Goal: Task Accomplishment & Management: Use online tool/utility

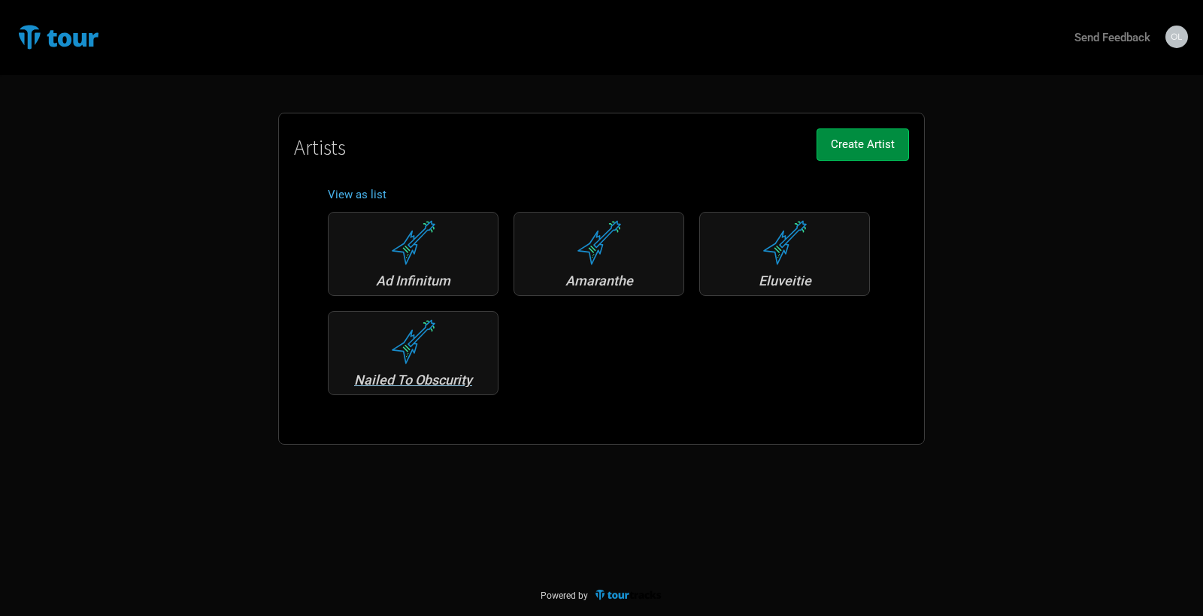
click at [441, 383] on div "Nailed To Obscurity" at bounding box center [413, 381] width 154 height 14
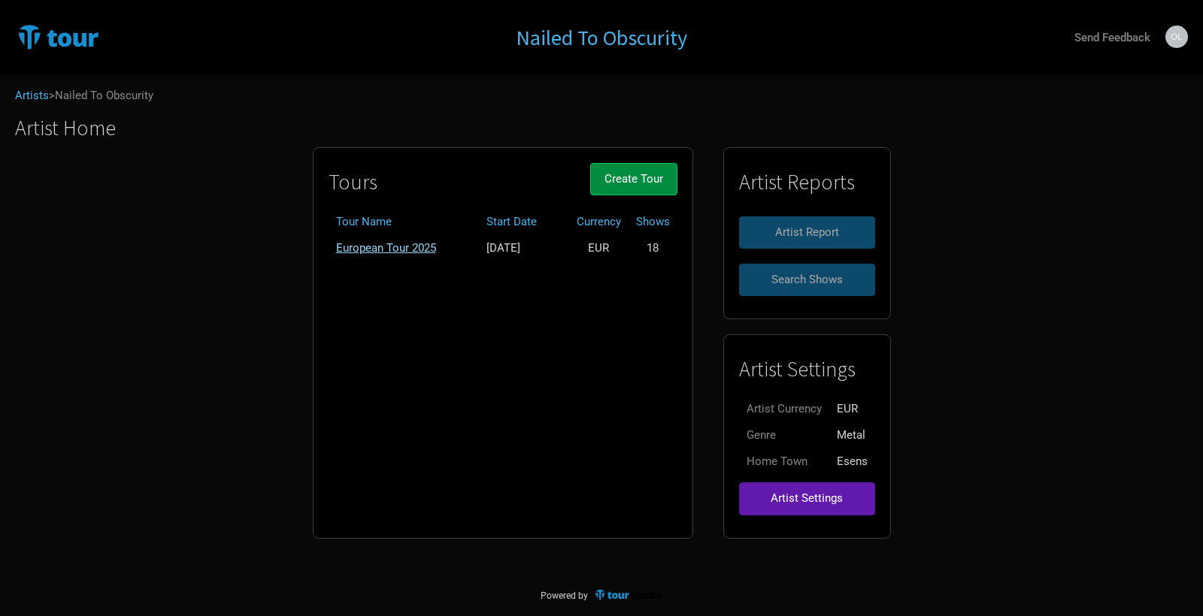
click at [393, 245] on link "European Tour 2025" at bounding box center [386, 248] width 100 height 14
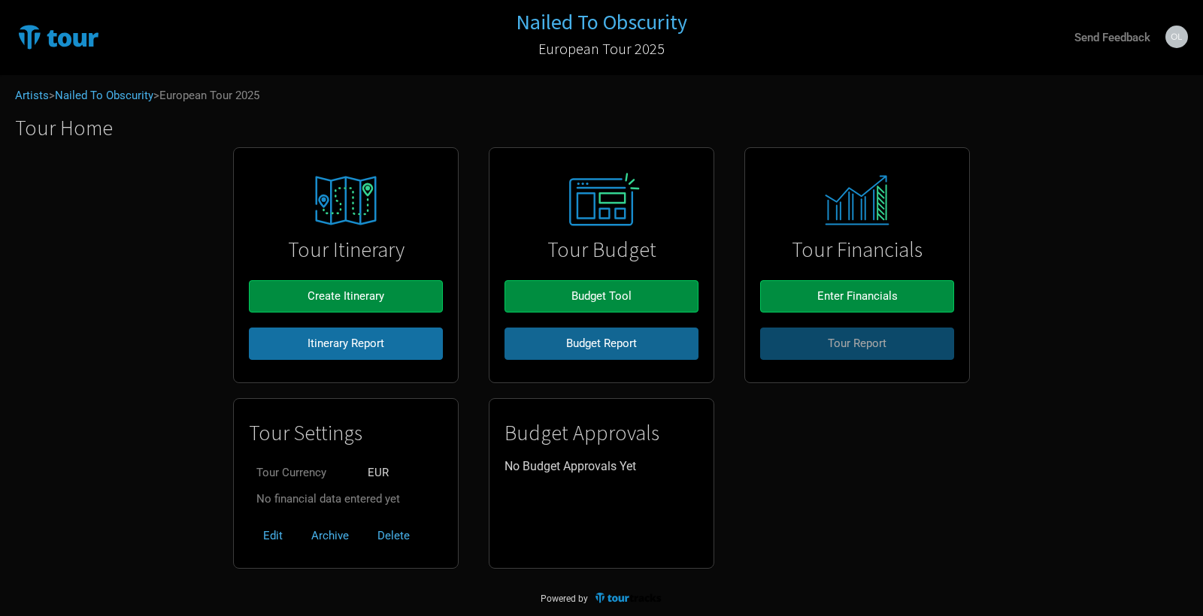
click at [595, 348] on span "Budget Report" at bounding box center [601, 344] width 71 height 14
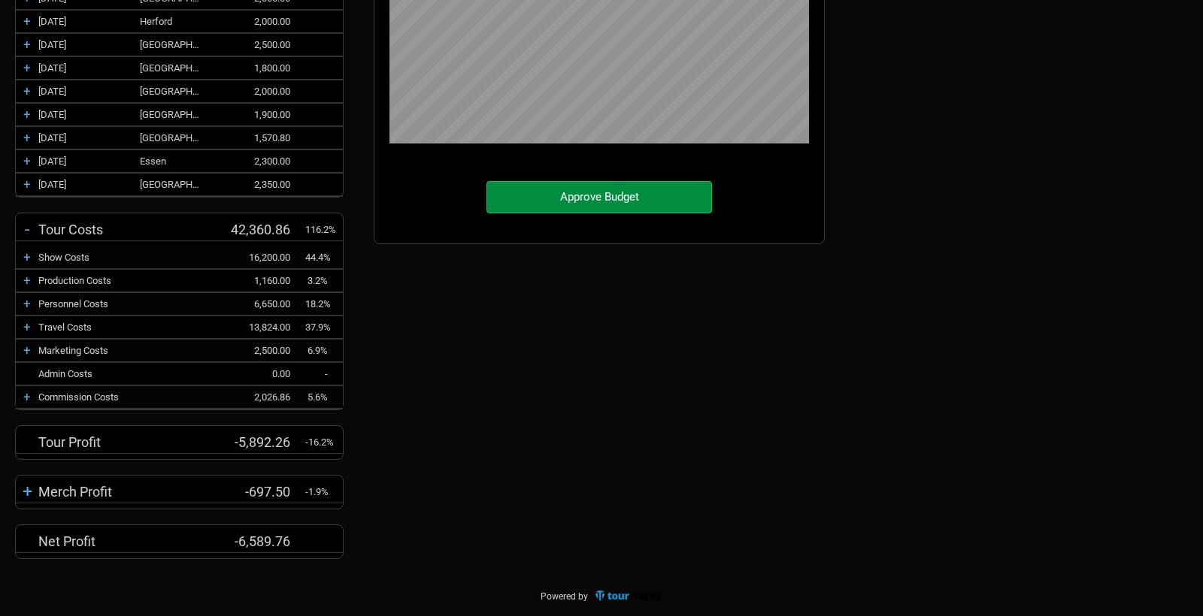
scroll to position [446, 0]
click at [27, 281] on div "+" at bounding box center [27, 281] width 23 height 15
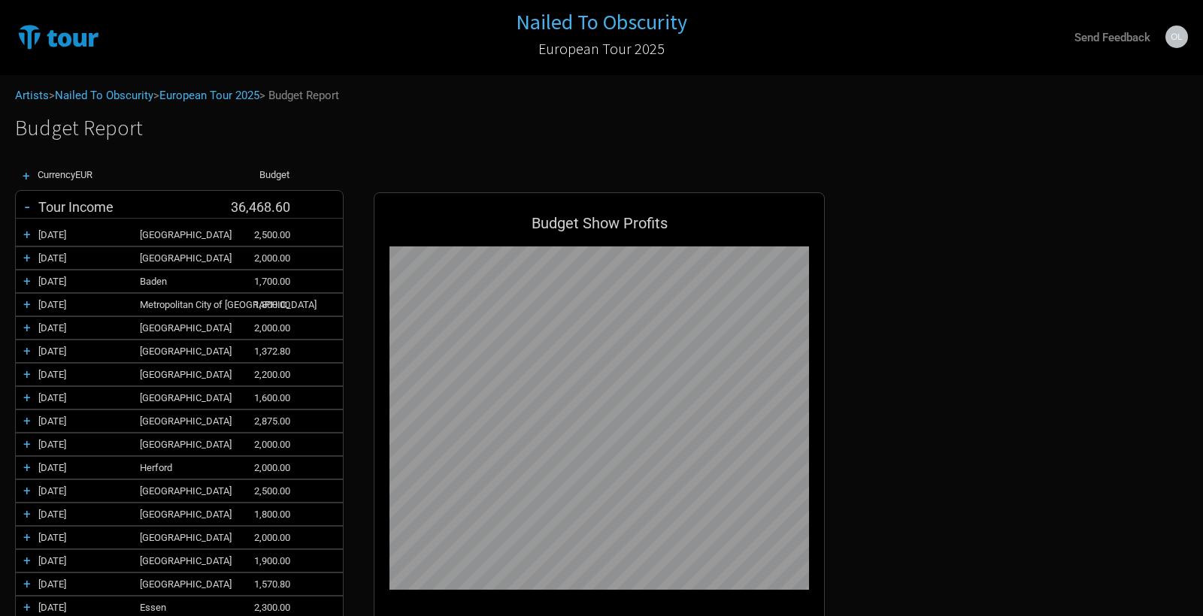
scroll to position [0, 0]
click at [25, 178] on div "+" at bounding box center [26, 176] width 23 height 13
click at [23, 173] on div "+" at bounding box center [26, 176] width 23 height 13
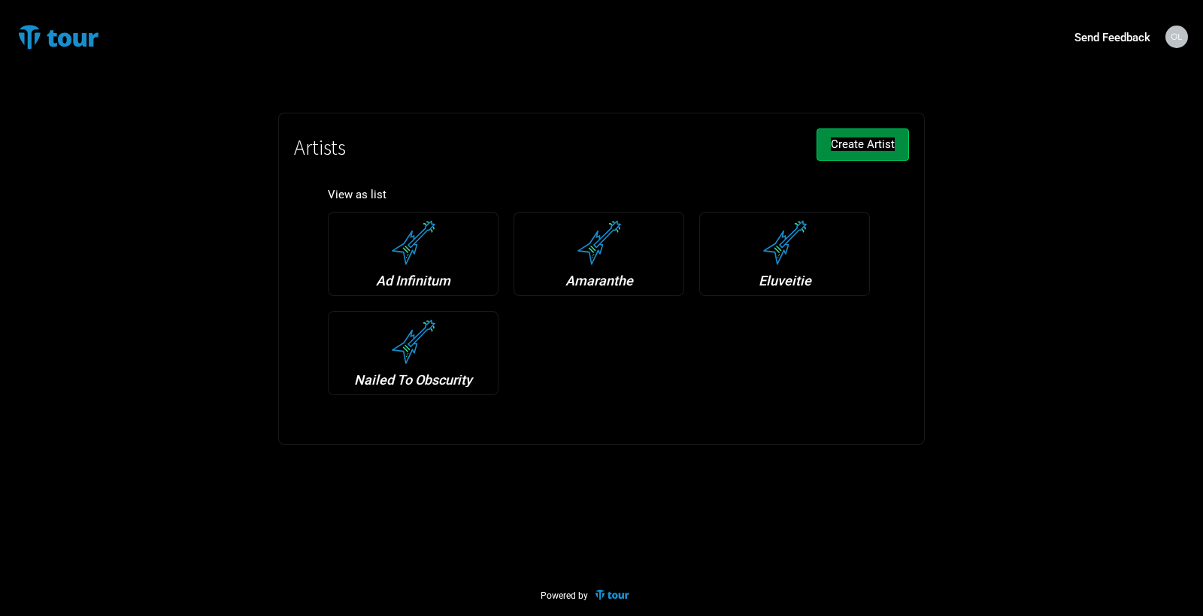
click at [402, 368] on div "Nailed To Obscurity" at bounding box center [413, 353] width 171 height 84
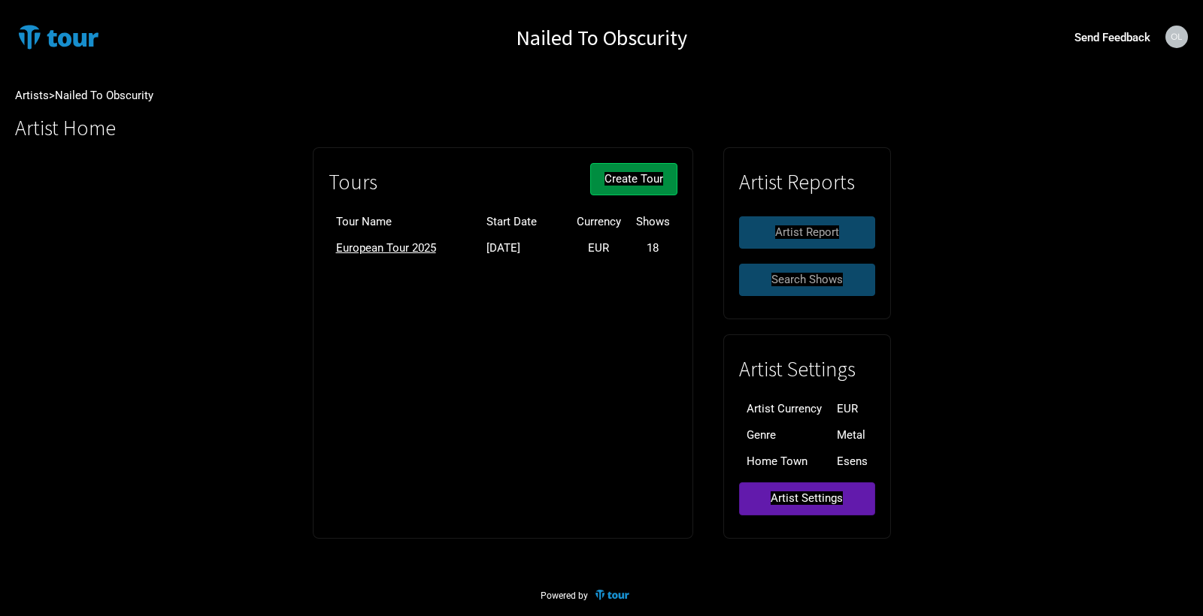
click at [391, 242] on link "European Tour 2025" at bounding box center [386, 248] width 100 height 14
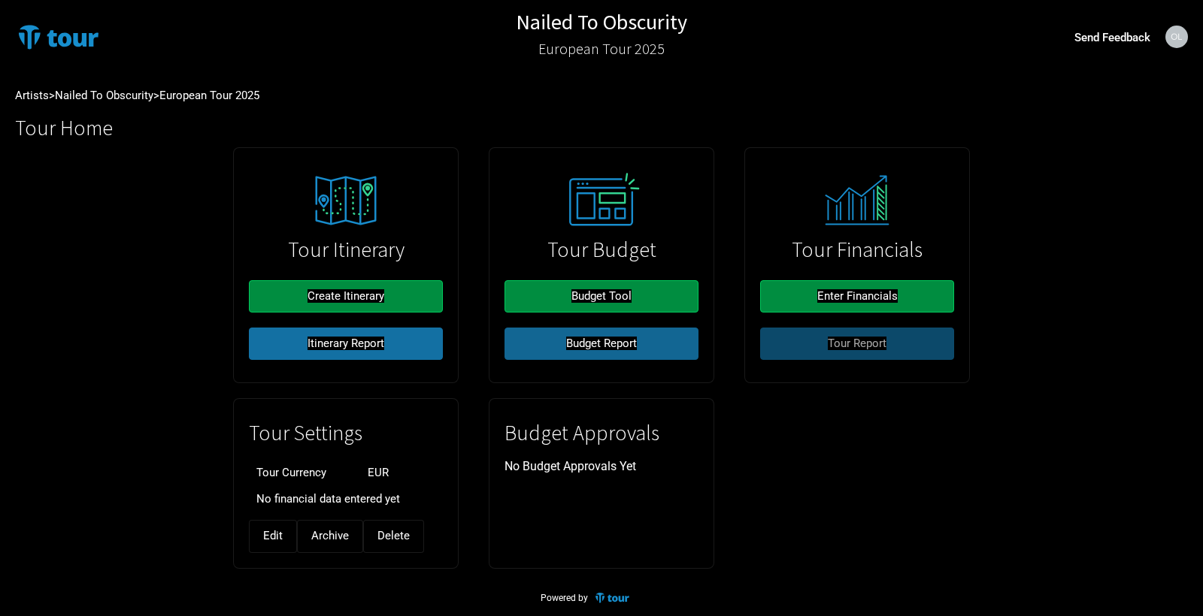
click at [596, 344] on span "Budget Report" at bounding box center [601, 344] width 71 height 14
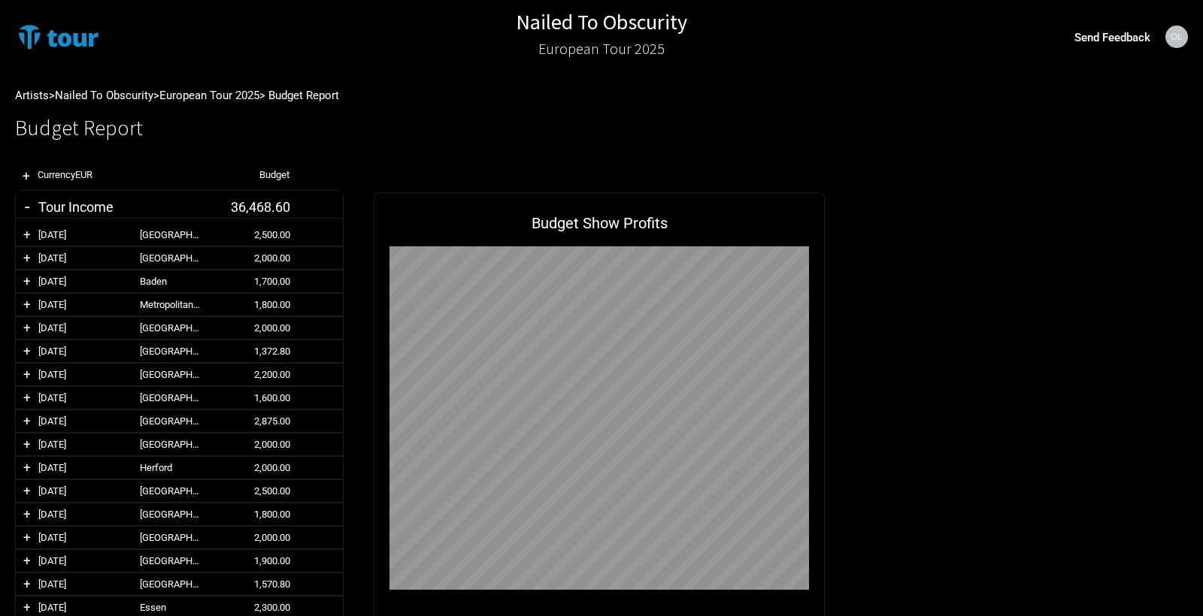
scroll to position [835, 481]
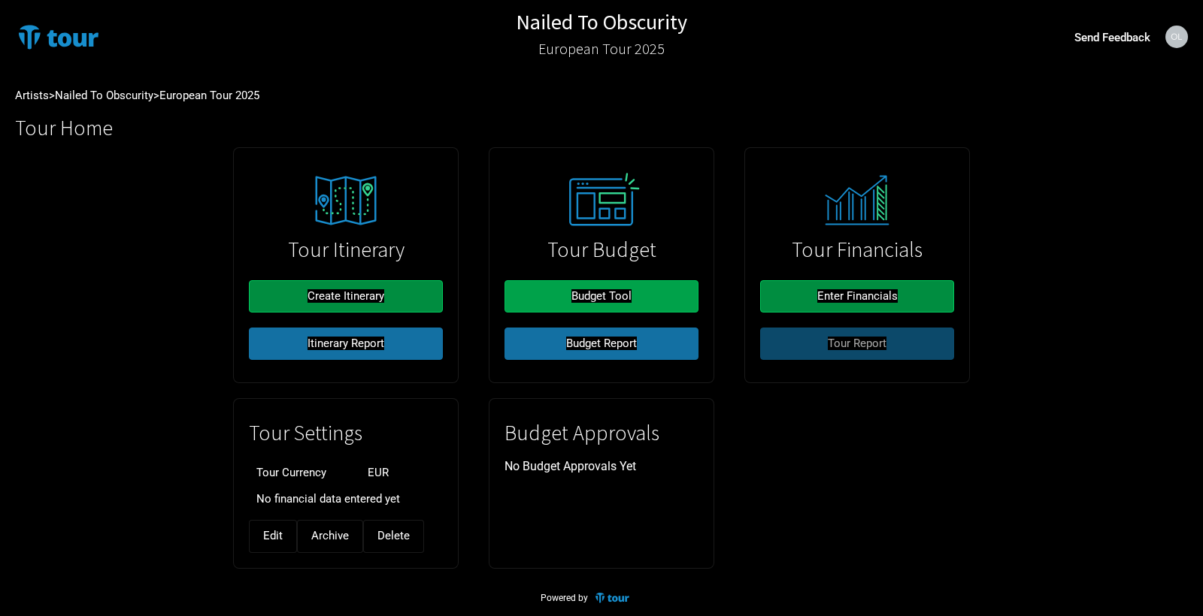
click at [533, 298] on button "Budget Tool" at bounding box center [601, 296] width 194 height 32
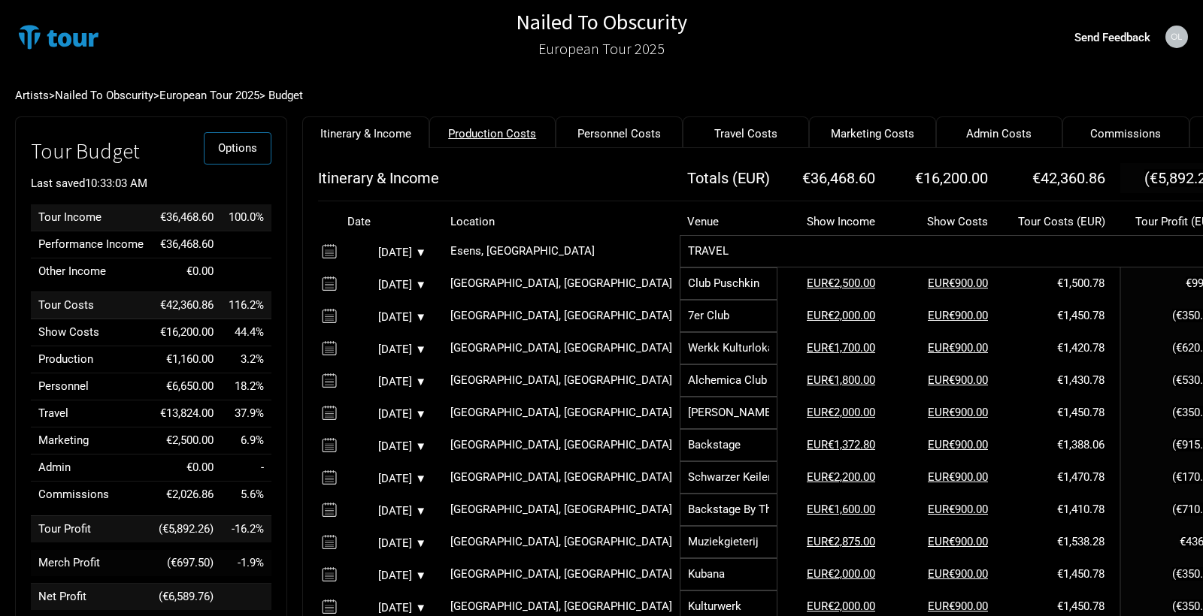
click at [482, 138] on link "Production Costs" at bounding box center [492, 133] width 127 height 32
select select "Shows"
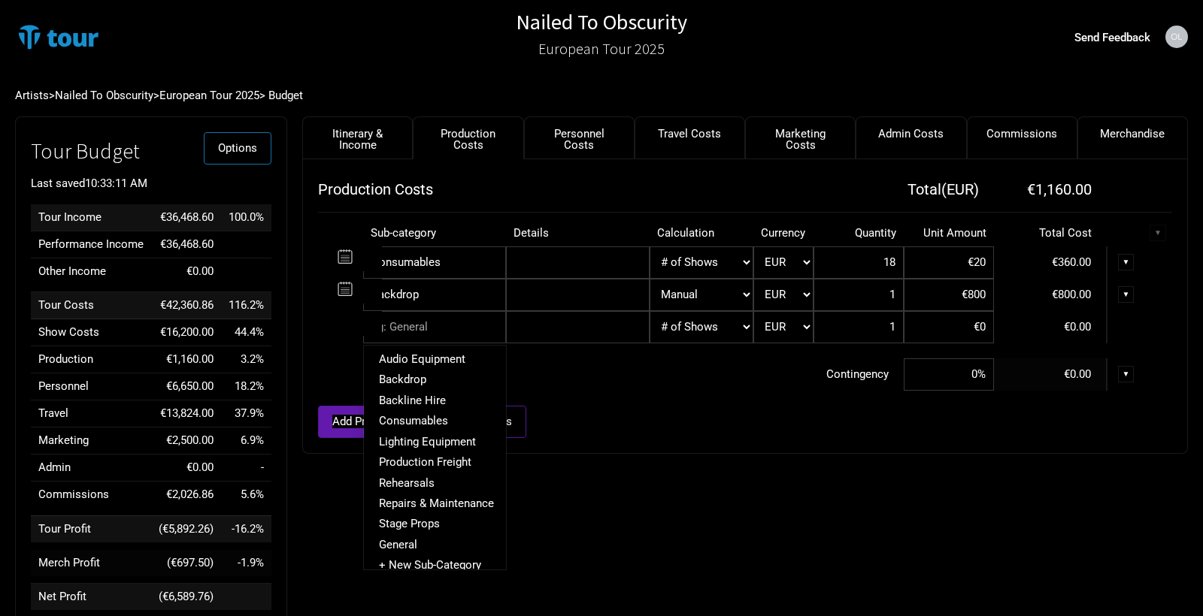
click at [405, 329] on input "text" at bounding box center [434, 327] width 143 height 32
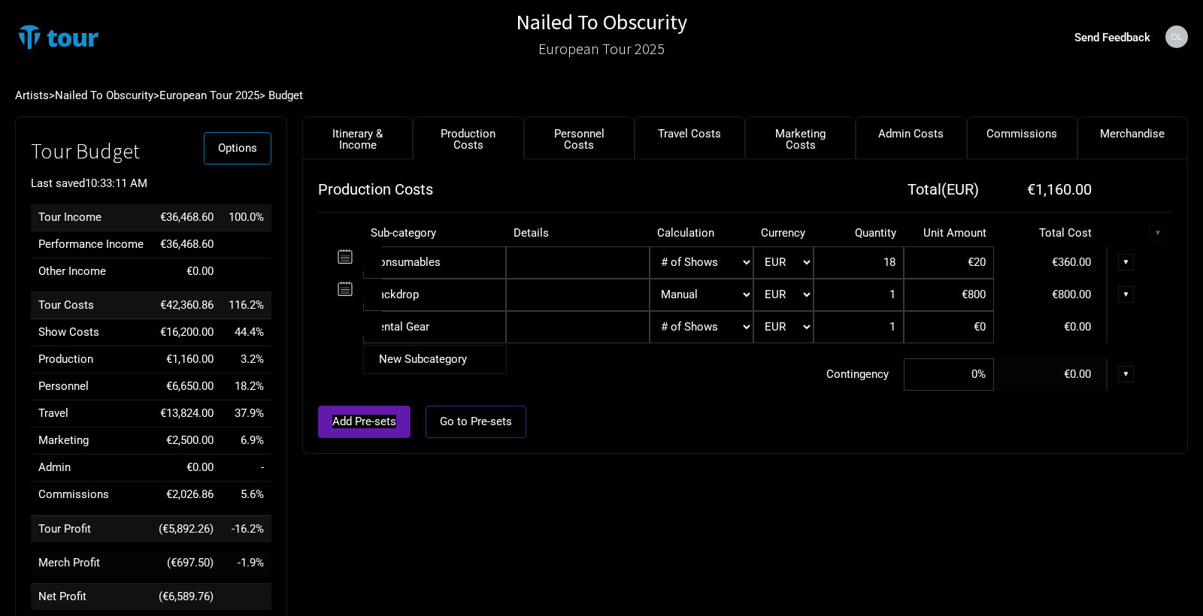
type input "Rental Gear"
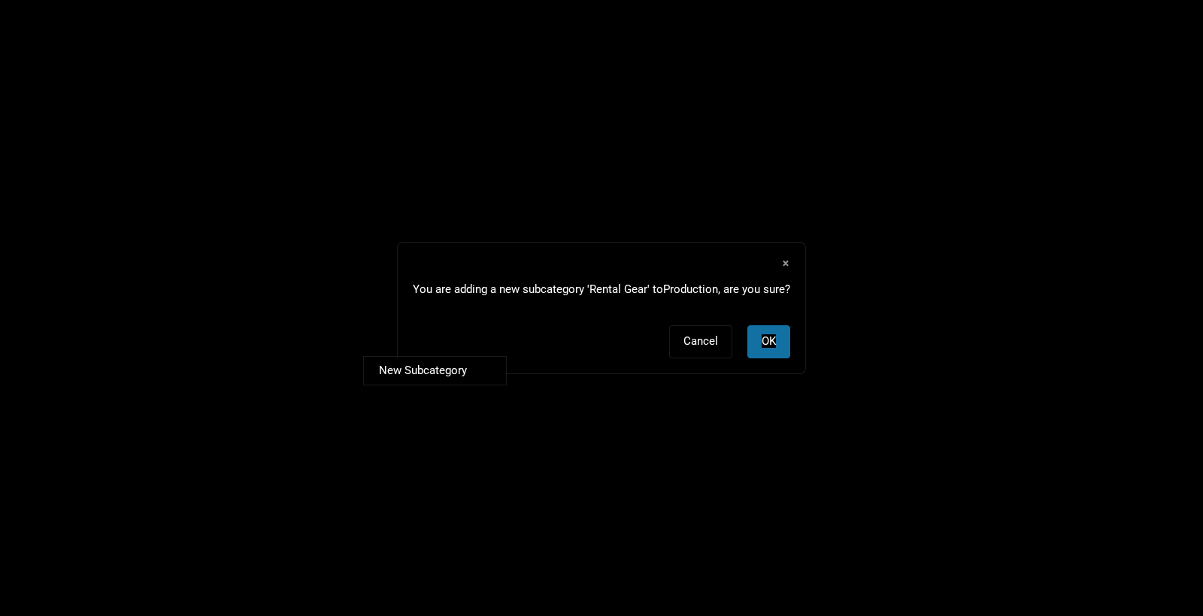
click at [930, 331] on tr "Rental Gear New Subcategory New Subcategory × You are adding a new subcategory …" at bounding box center [745, 339] width 854 height 32
click at [767, 337] on span "OK" at bounding box center [769, 342] width 14 height 14
select select "Shows"
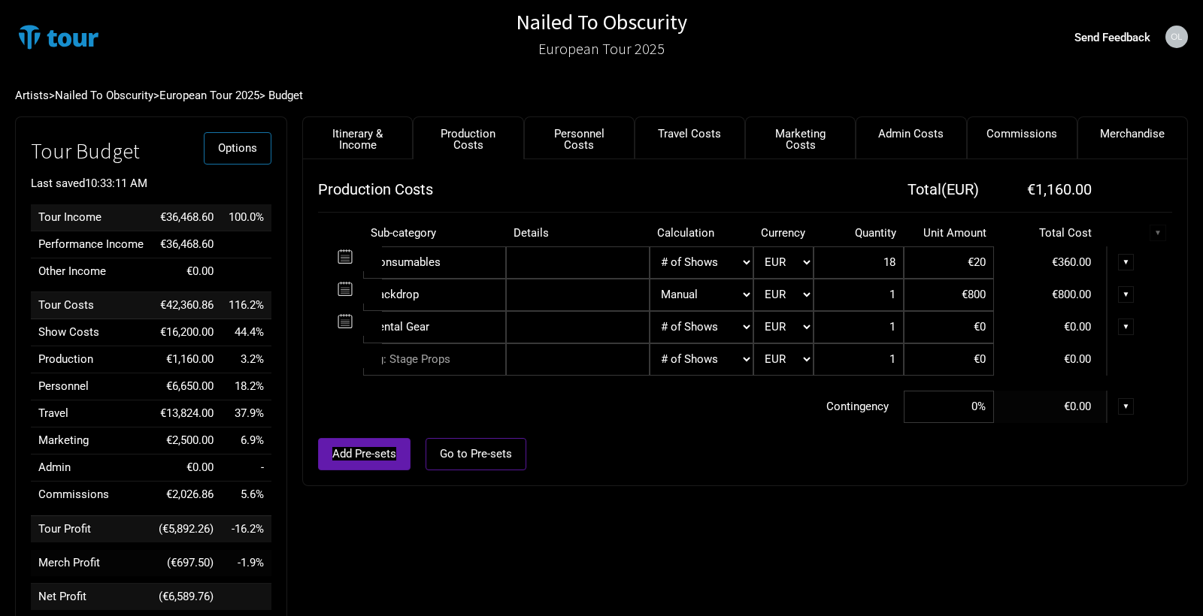
type input "18"
click at [944, 353] on input at bounding box center [949, 360] width 90 height 32
type input "€1"
select select "Shows"
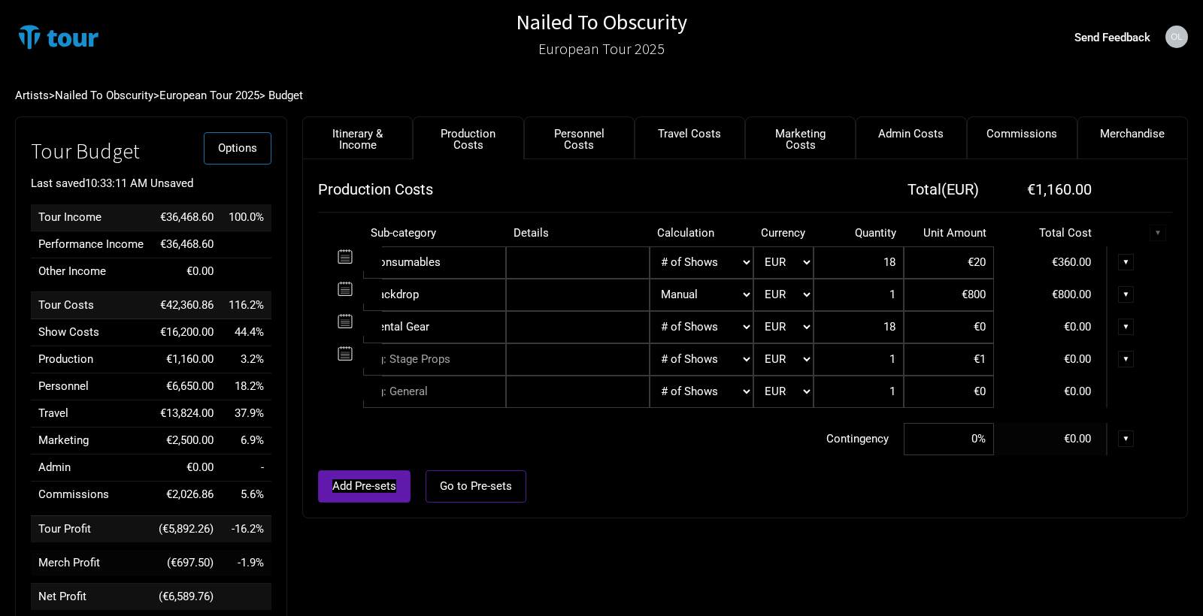
type input "€15"
type input "18"
type input "€1,500"
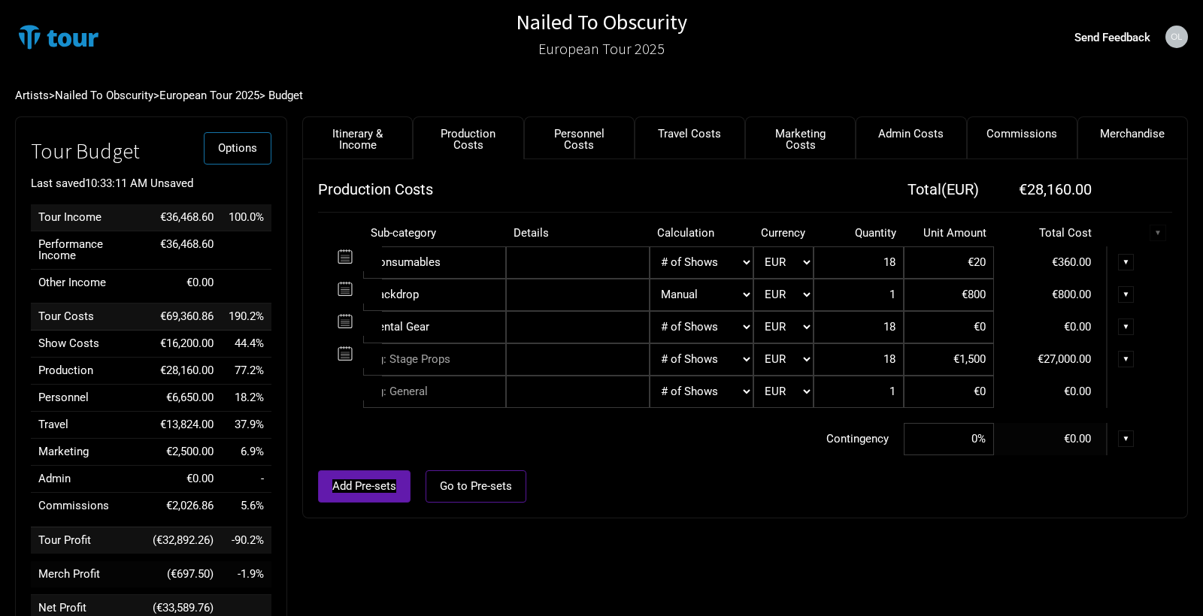
click at [771, 438] on td "Contingency" at bounding box center [611, 439] width 586 height 32
click at [960, 376] on input at bounding box center [949, 392] width 90 height 32
type input "€0"
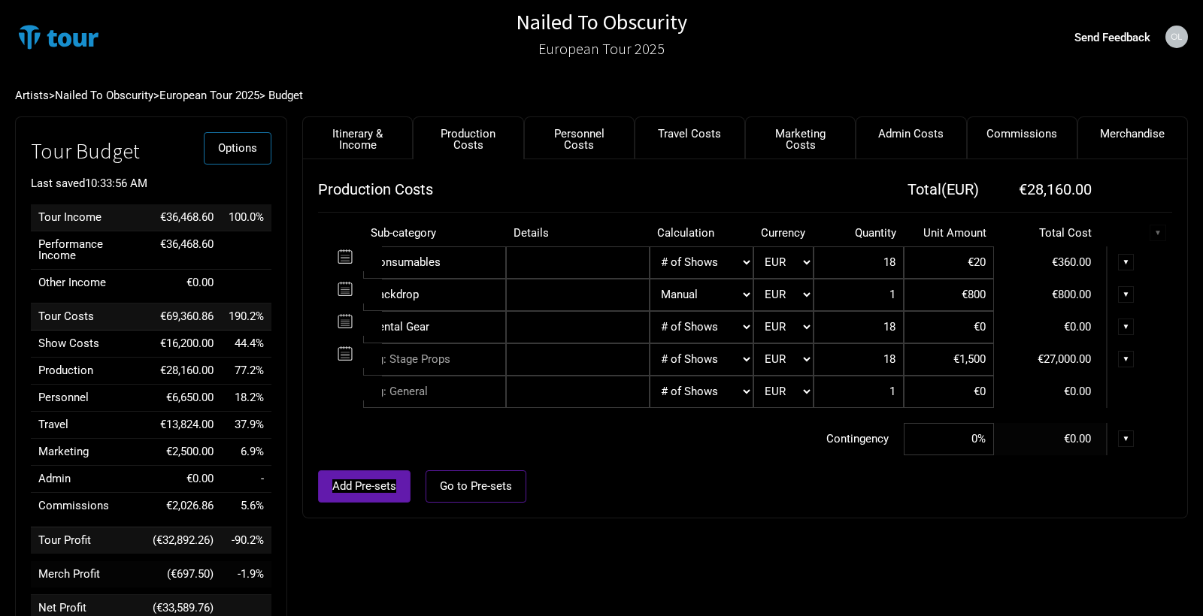
click at [964, 366] on input "€1,500" at bounding box center [949, 360] width 90 height 32
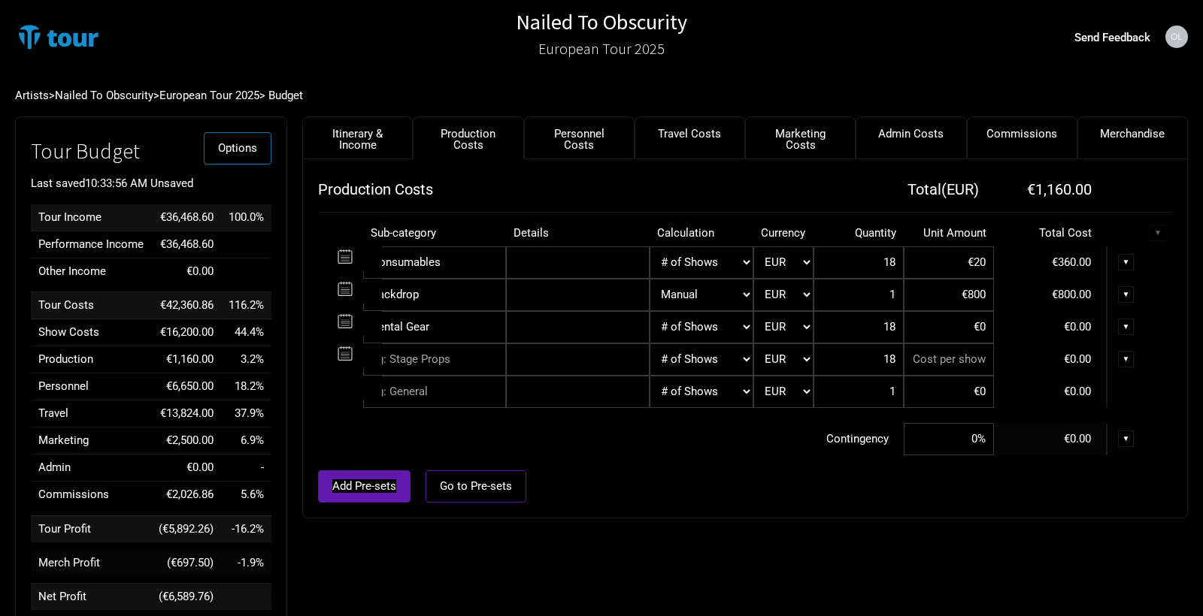
type input "€0"
click at [969, 337] on input at bounding box center [949, 327] width 90 height 32
type input "€1,500"
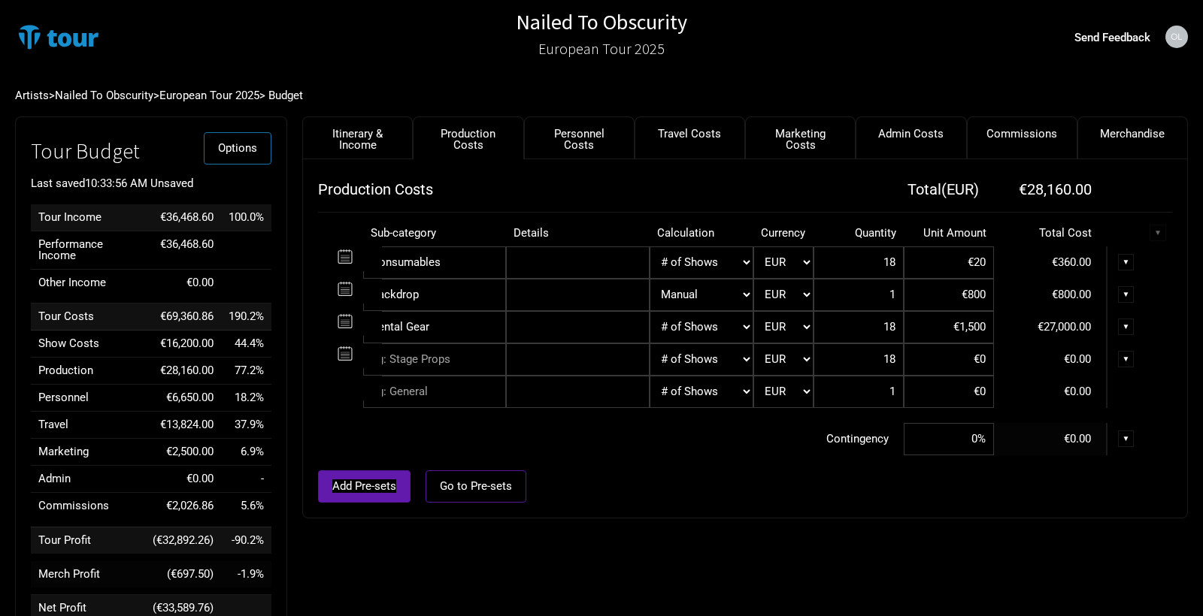
drag, startPoint x: 762, startPoint y: 488, endPoint x: 753, endPoint y: 492, distance: 9.4
click at [760, 489] on div "Add Pre-sets Go to Pre-sets" at bounding box center [745, 487] width 854 height 32
click at [542, 116] on div "Artists > Nailed To Obscurity > European Tour 2025 > Budget" at bounding box center [601, 95] width 1203 height 41
click at [549, 128] on link "Personnel Costs" at bounding box center [579, 138] width 111 height 43
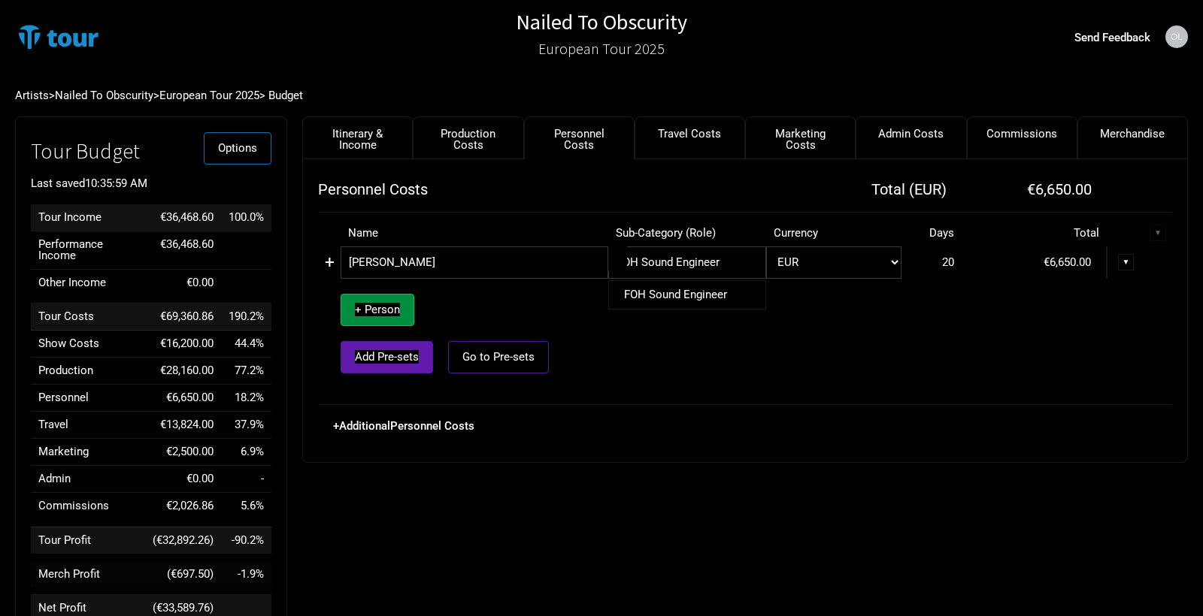
click at [692, 259] on input "FOH Sound Engineer" at bounding box center [687, 263] width 158 height 32
click at [601, 319] on td "+ Person Add Pre-sets Go to Pre-sets" at bounding box center [475, 334] width 268 height 111
click at [326, 259] on link "+" at bounding box center [330, 263] width 10 height 20
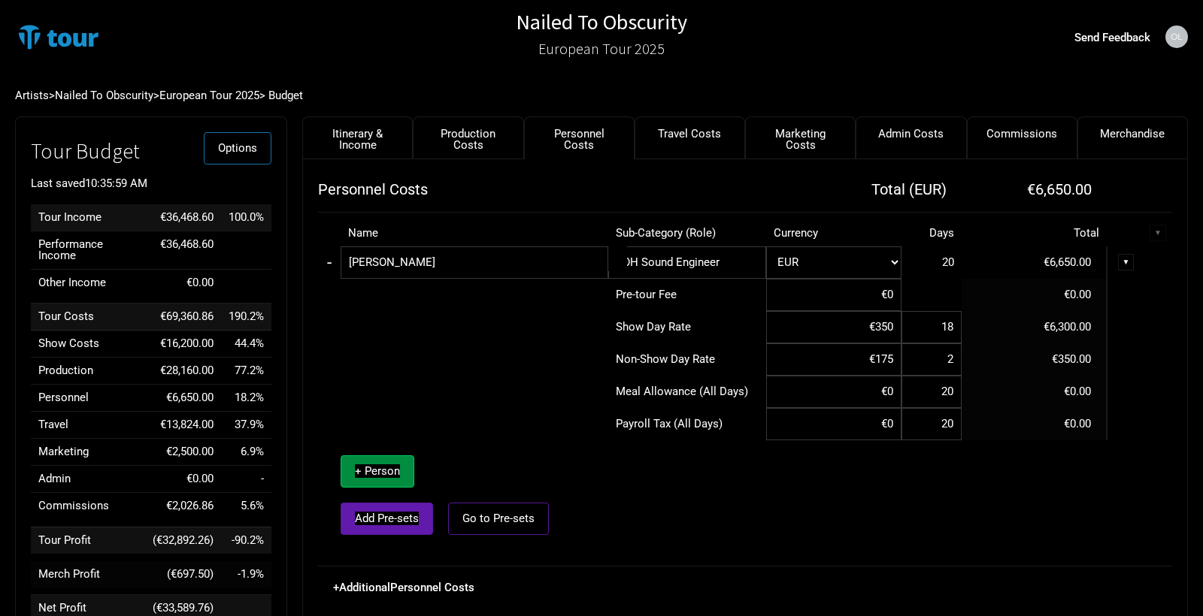
click at [422, 353] on td at bounding box center [463, 360] width 290 height 32
click at [487, 141] on link "Production Costs" at bounding box center [468, 138] width 111 height 43
select select "Shows"
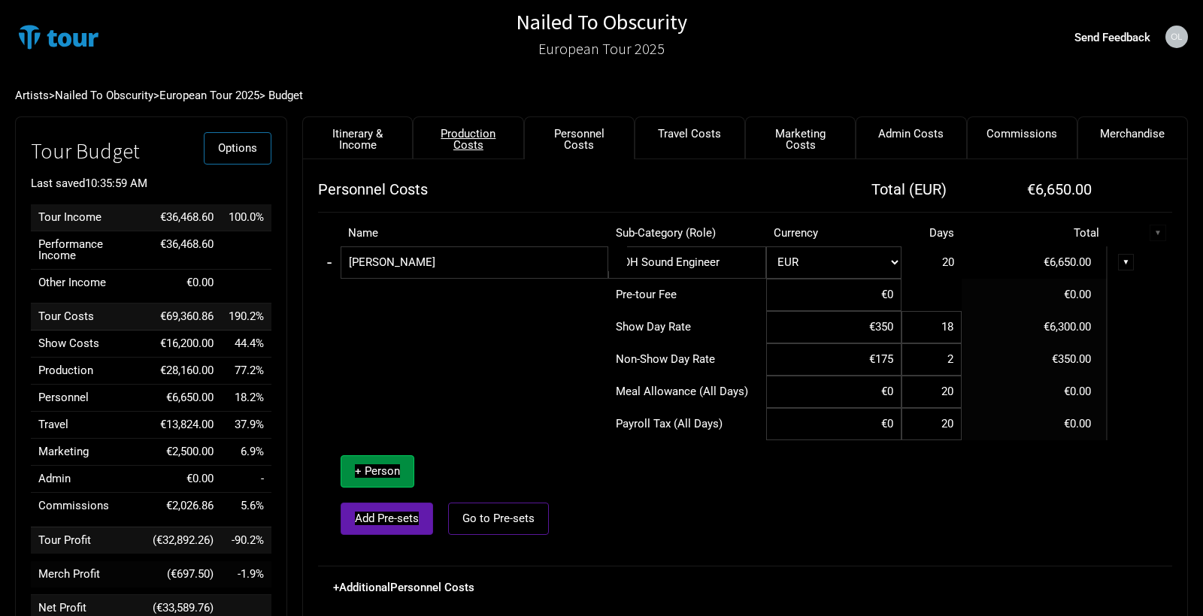
select select "Shows"
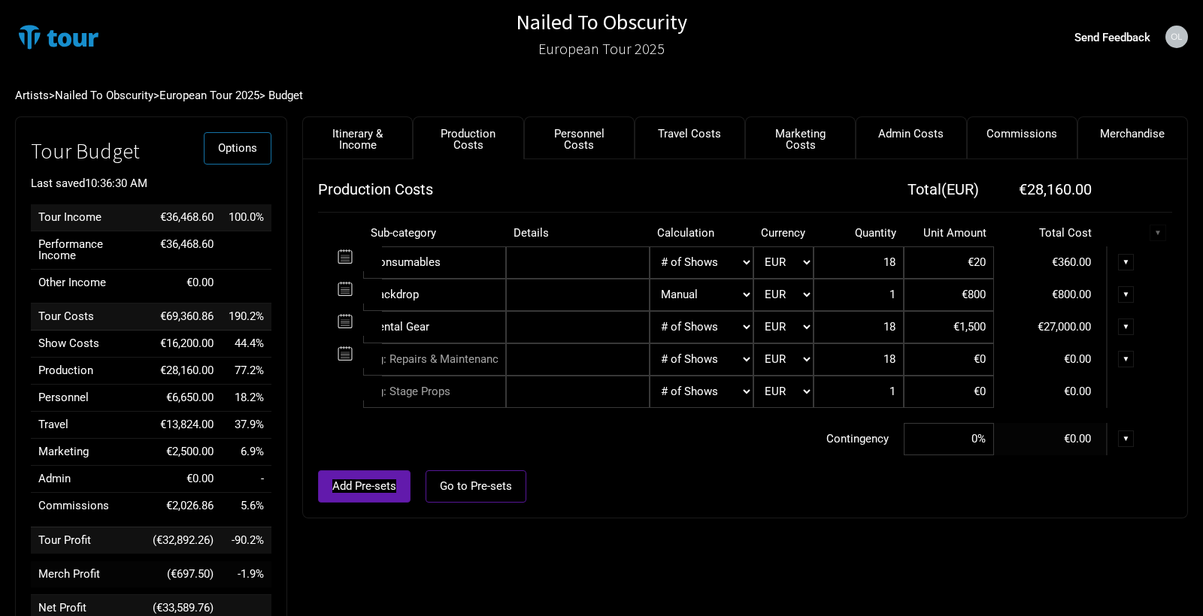
click at [800, 474] on div "Add Pre-sets Go to Pre-sets" at bounding box center [745, 487] width 854 height 32
select select "Manual"
type input "1"
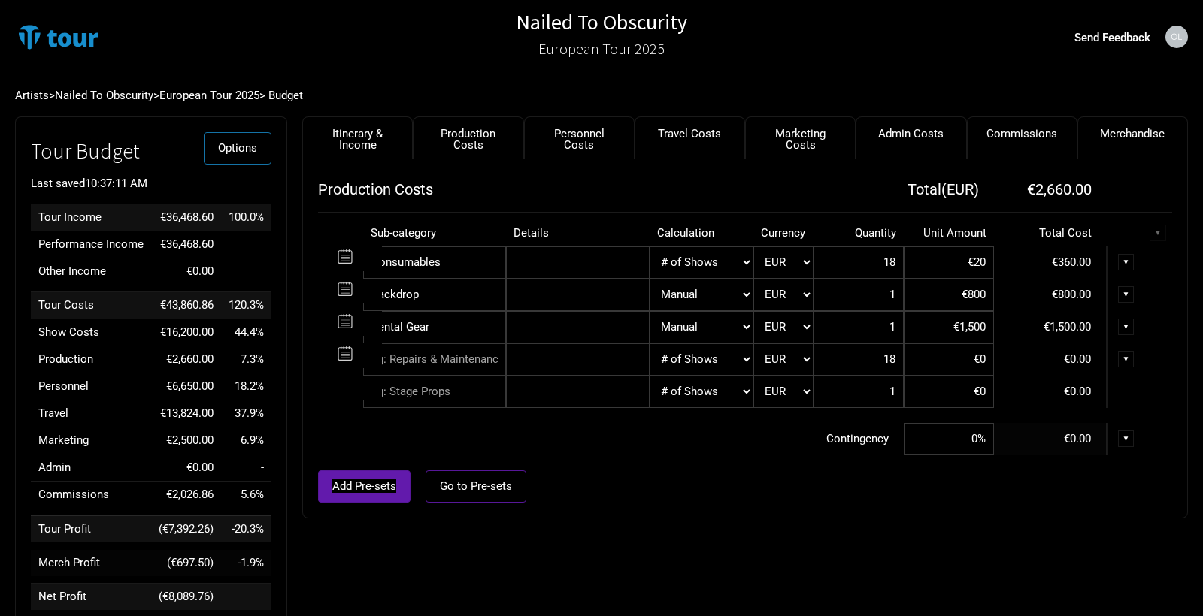
click at [416, 360] on input "text" at bounding box center [434, 360] width 143 height 32
type input "NTO Logo Symbol"
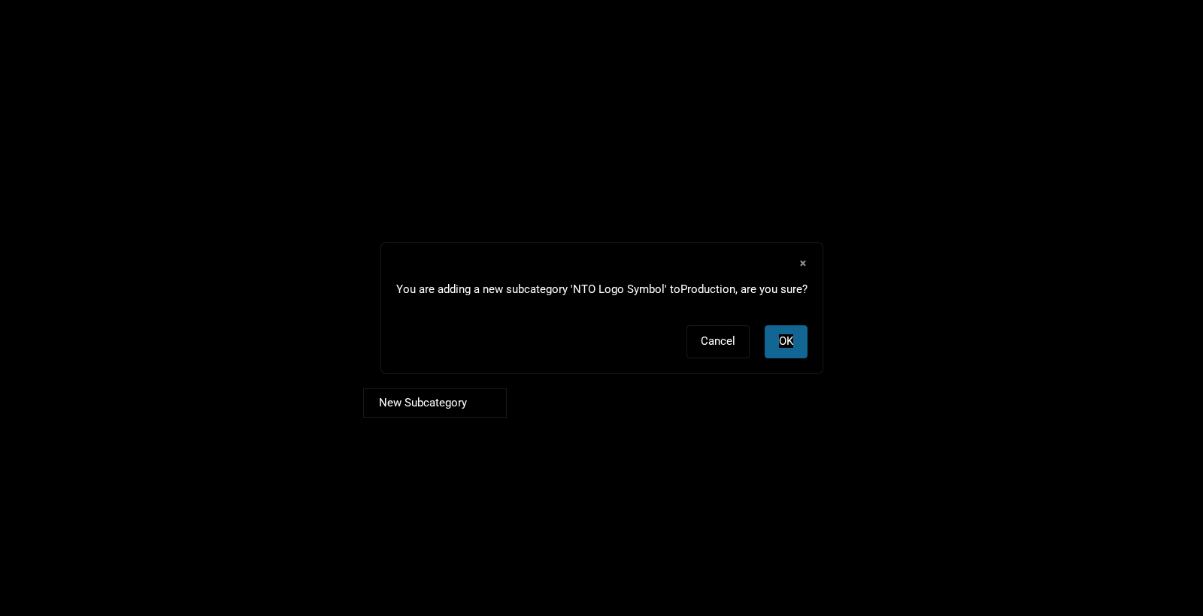
click at [771, 344] on button "OK" at bounding box center [786, 342] width 43 height 32
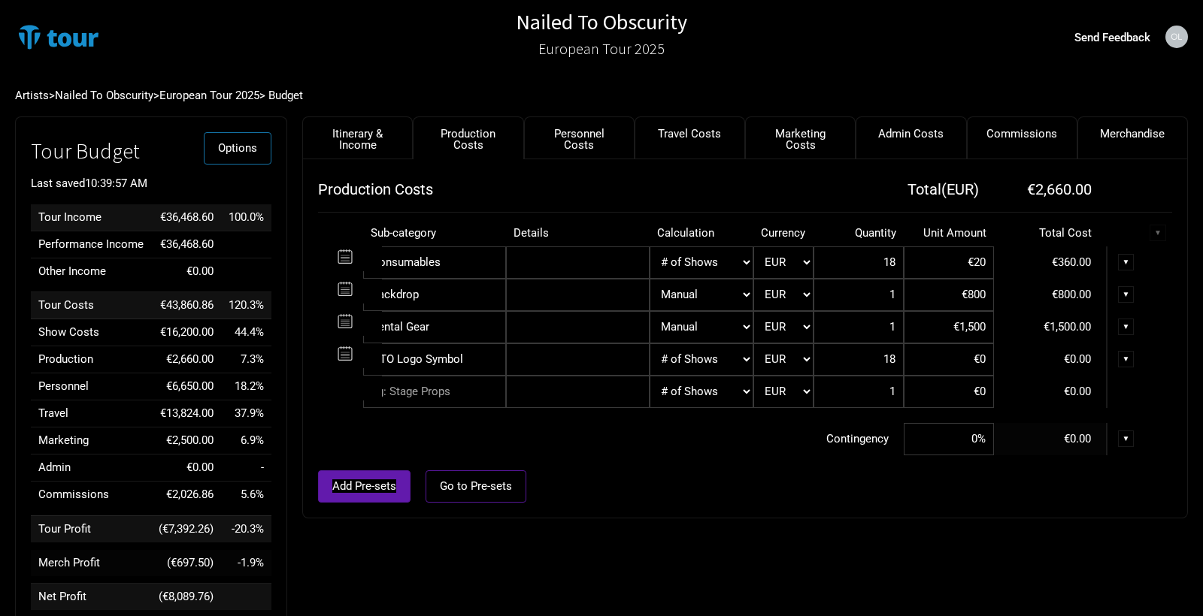
select select "Manual"
type input "1"
click at [950, 368] on input at bounding box center [949, 360] width 90 height 32
type input "€3,000"
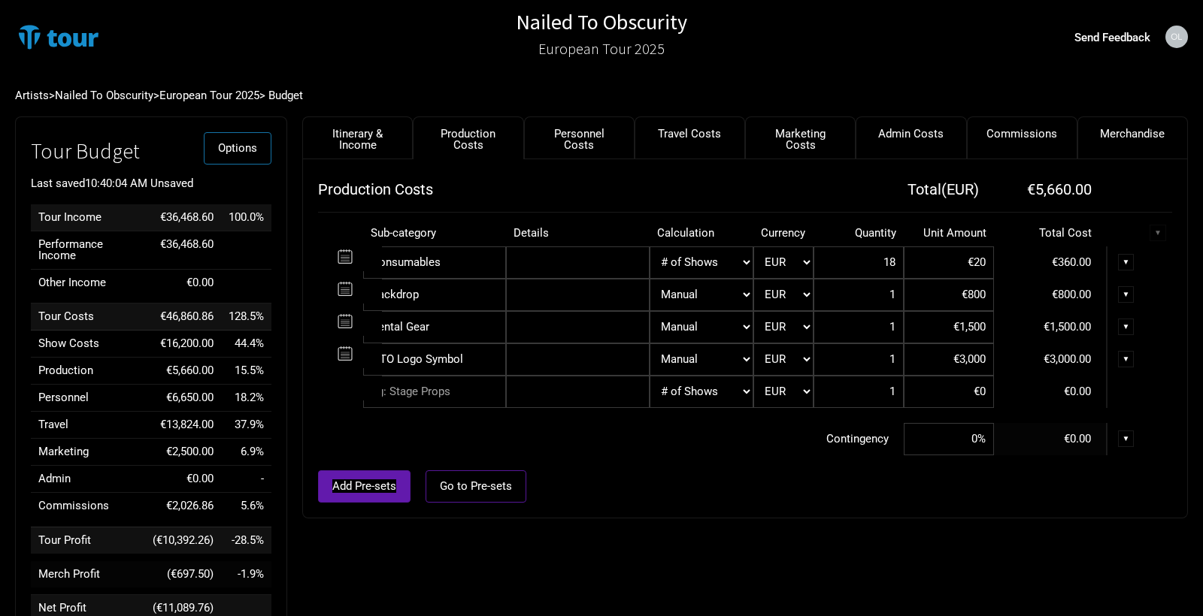
click at [865, 486] on div "Add Pre-sets Go to Pre-sets" at bounding box center [745, 487] width 854 height 32
click at [811, 150] on link "Marketing Costs" at bounding box center [800, 138] width 111 height 43
select select "% of Gross"
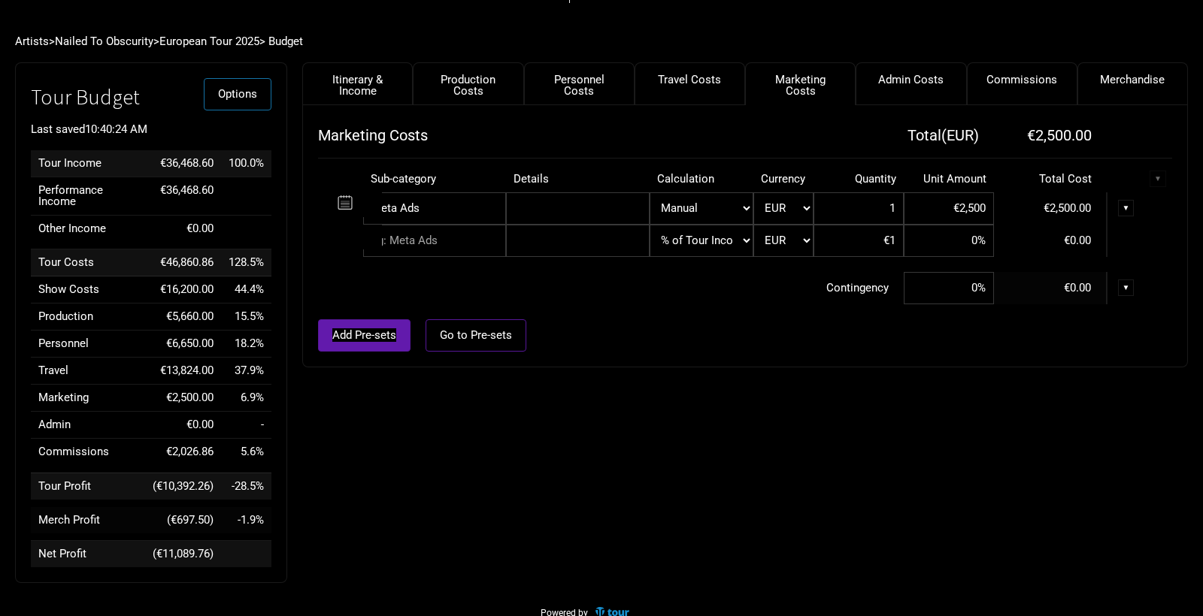
scroll to position [56, 0]
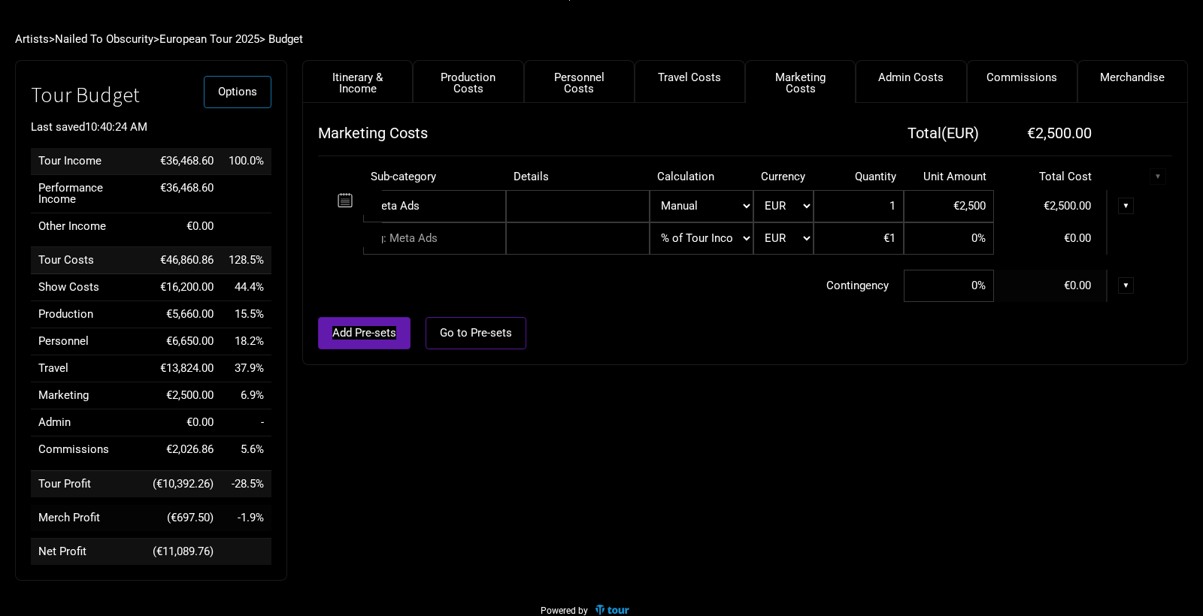
drag, startPoint x: 965, startPoint y: 206, endPoint x: 960, endPoint y: 220, distance: 15.2
click at [962, 208] on input "€2,500" at bounding box center [949, 206] width 90 height 32
type input "€3,500"
click at [998, 472] on div "Itinerary & Income Production Costs Personnel Costs Travel Costs Marketing Cost…" at bounding box center [730, 324] width 886 height 529
click at [601, 86] on link "Personnel Costs" at bounding box center [579, 81] width 111 height 43
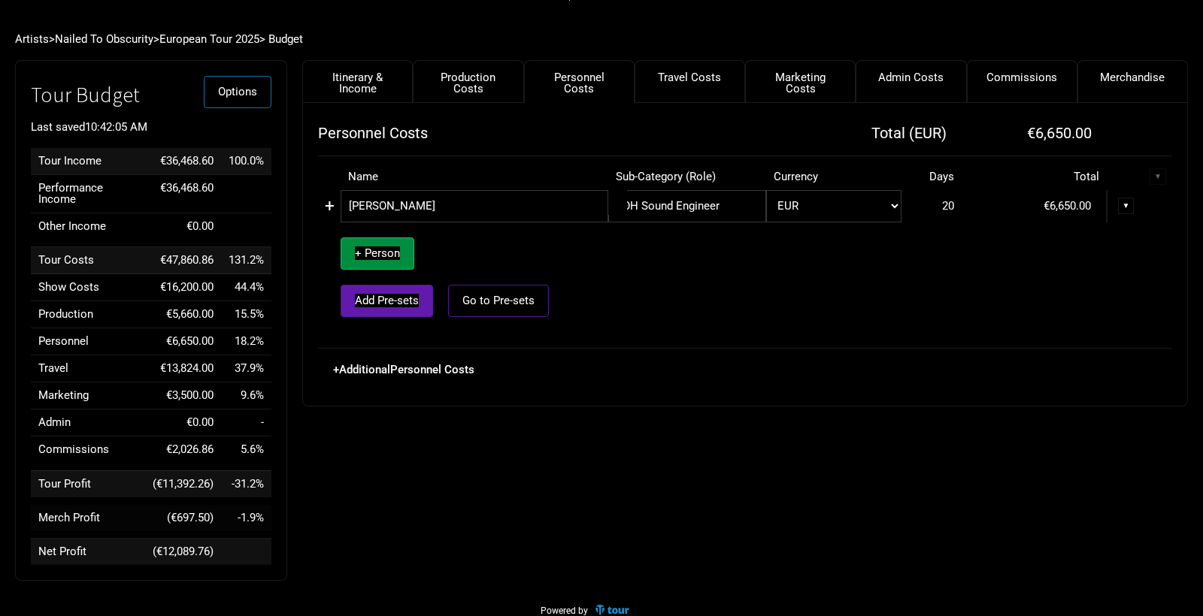
click at [332, 207] on link "+" at bounding box center [330, 206] width 10 height 20
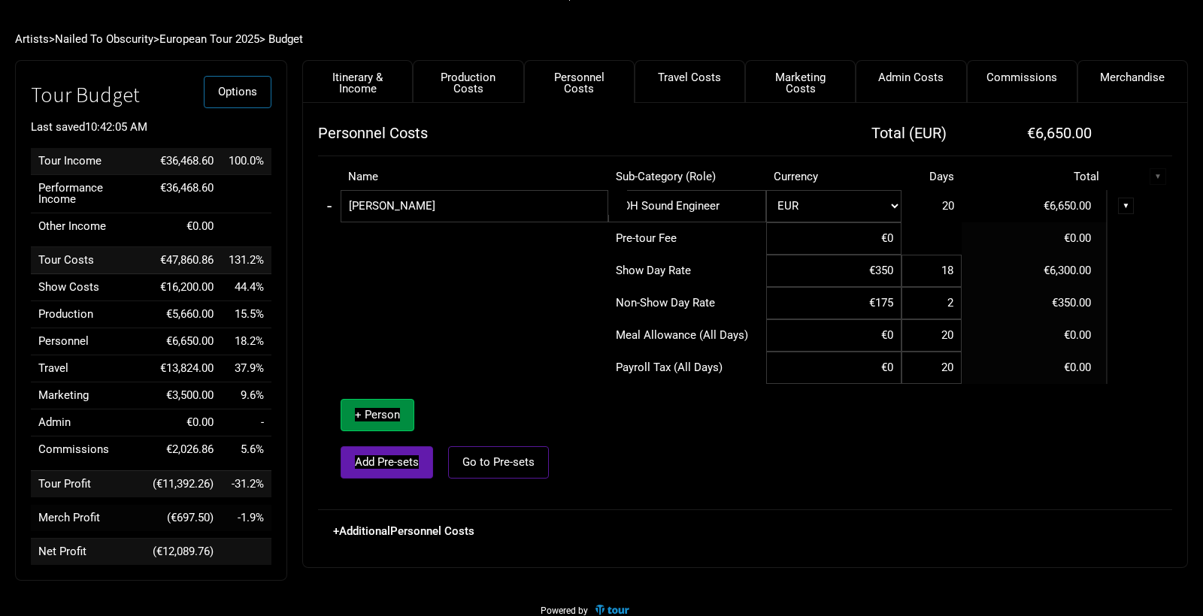
click at [883, 271] on input "€350" at bounding box center [833, 271] width 135 height 32
click at [881, 271] on input "€350" at bounding box center [833, 271] width 135 height 32
type input "€400"
click at [889, 421] on td at bounding box center [890, 439] width 564 height 111
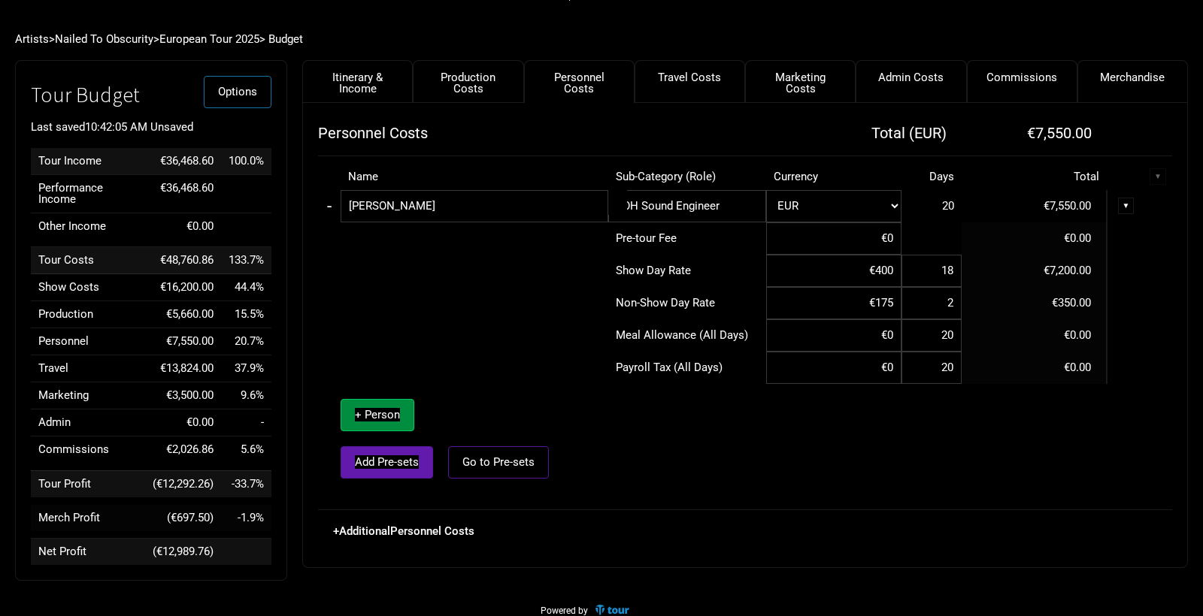
click at [489, 358] on td at bounding box center [463, 368] width 290 height 32
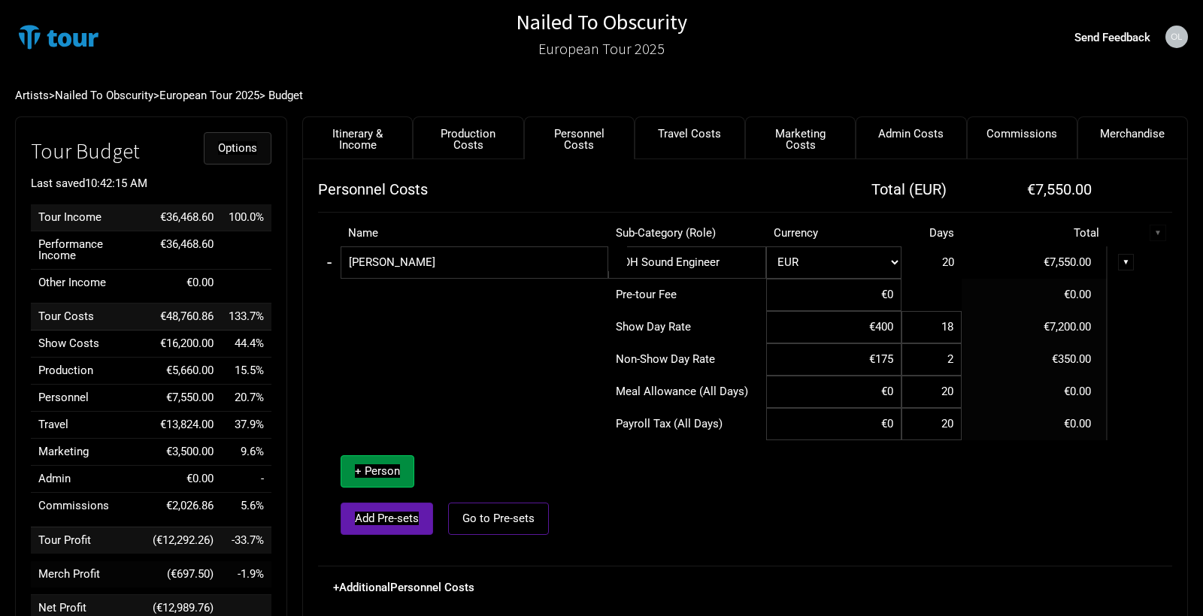
click at [232, 156] on button "Options" at bounding box center [238, 148] width 68 height 32
click at [1109, 135] on link "Merchandise" at bounding box center [1132, 138] width 111 height 43
select select "Shows"
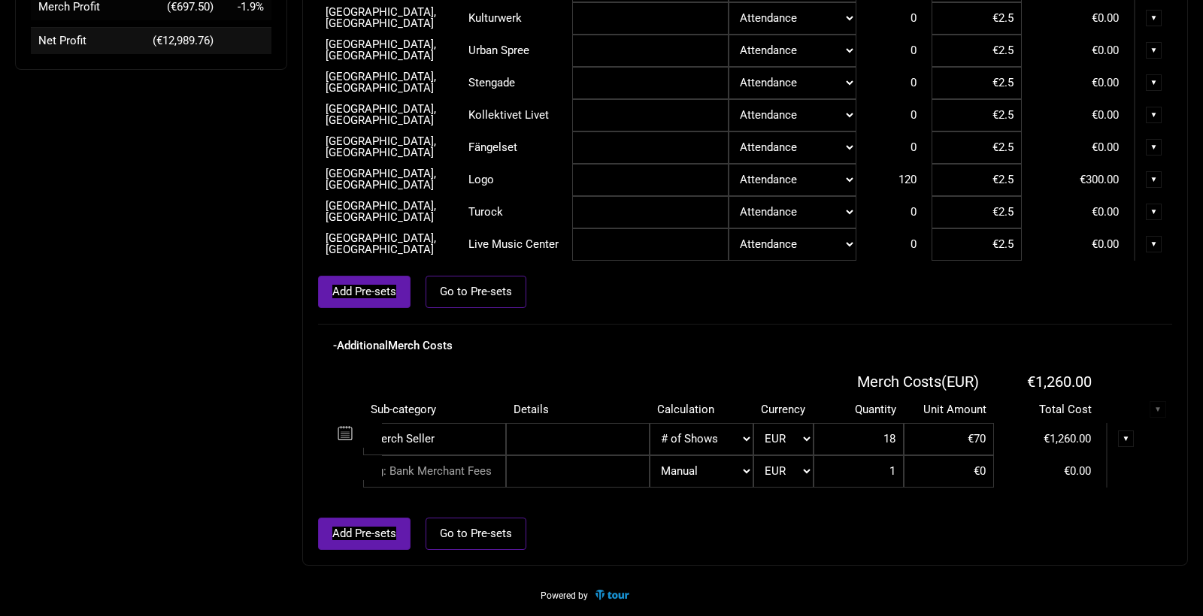
scroll to position [568, 0]
